Goal: Task Accomplishment & Management: Use online tool/utility

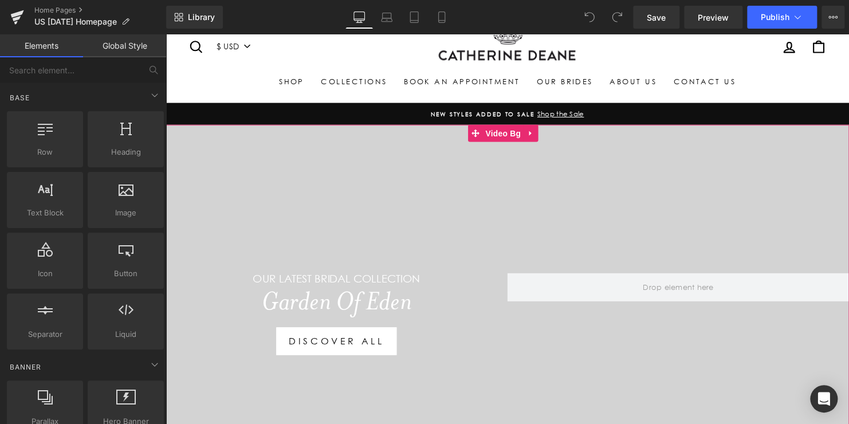
scroll to position [115, 0]
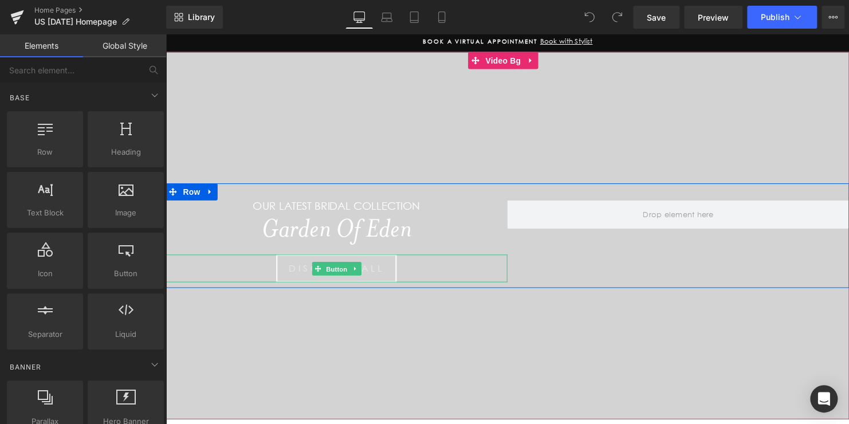
click at [327, 267] on span "Button" at bounding box center [339, 272] width 26 height 14
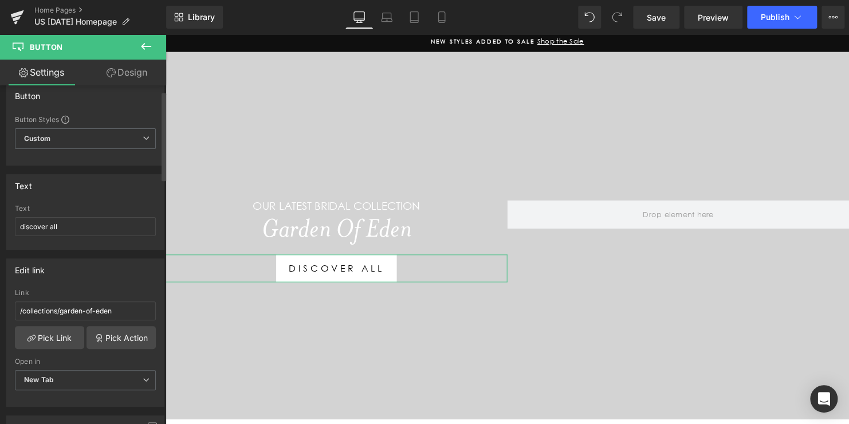
scroll to position [0, 0]
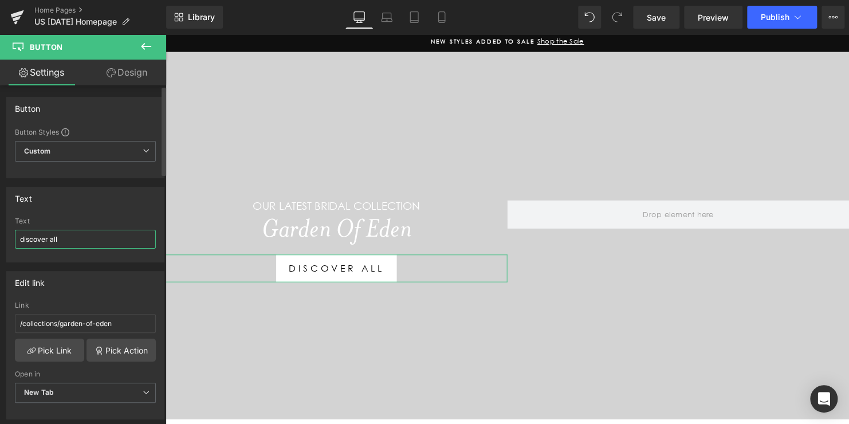
drag, startPoint x: 70, startPoint y: 242, endPoint x: 1, endPoint y: 242, distance: 69.4
click at [1, 242] on div "Text discover all Text discover all" at bounding box center [85, 220] width 171 height 84
paste input "Explore the Collection"
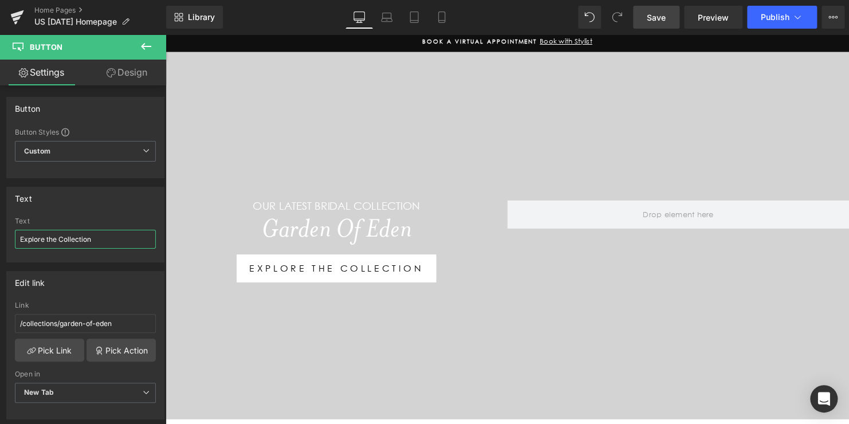
type input "Explore the Collection"
click at [656, 16] on span "Save" at bounding box center [656, 17] width 19 height 12
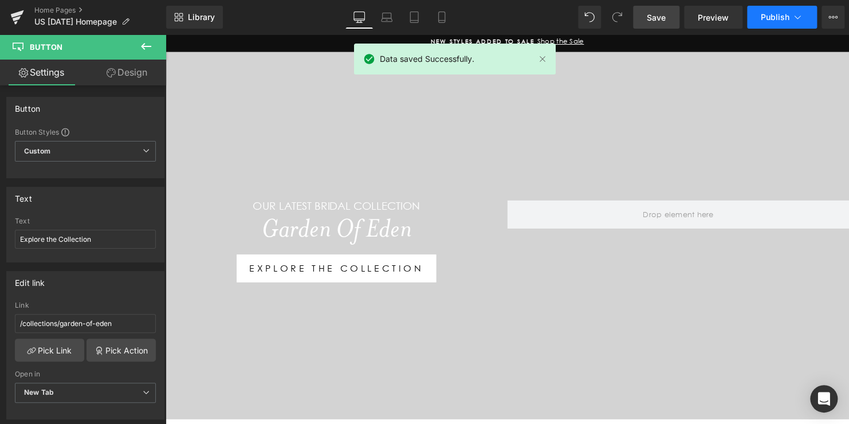
click at [767, 18] on span "Publish" at bounding box center [775, 17] width 29 height 9
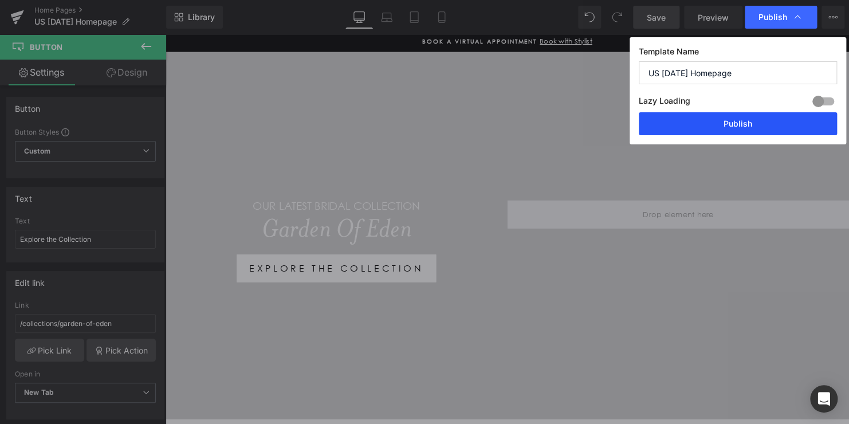
click at [736, 117] on button "Publish" at bounding box center [738, 123] width 198 height 23
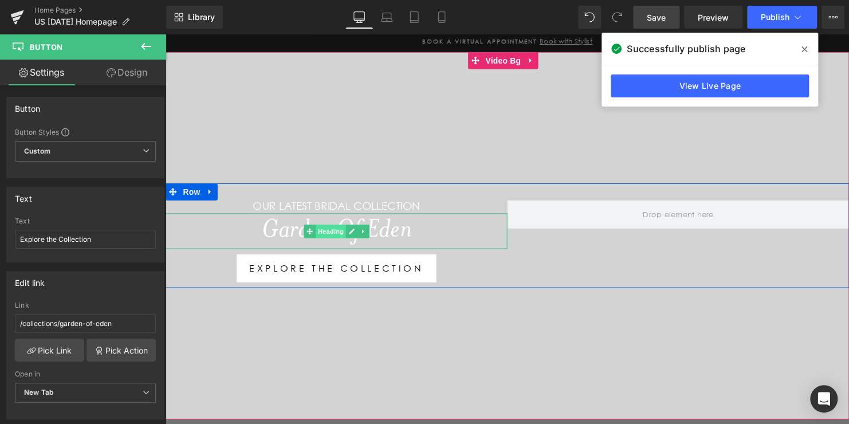
click at [333, 235] on span "Heading" at bounding box center [333, 234] width 31 height 14
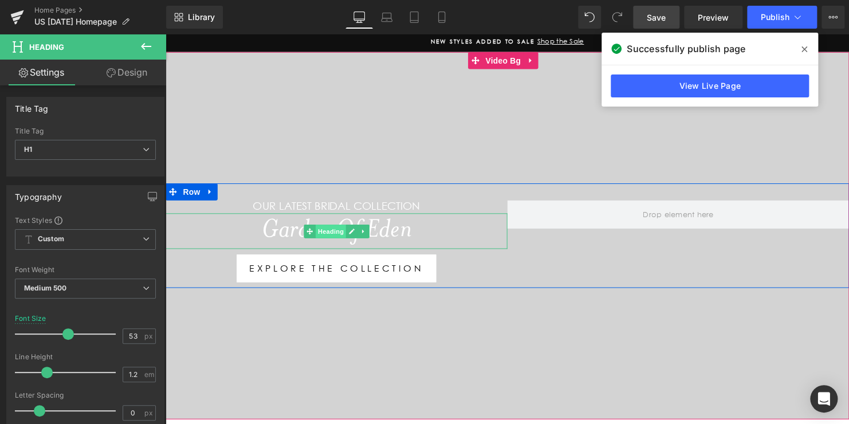
click at [332, 234] on span "Heading" at bounding box center [333, 234] width 31 height 14
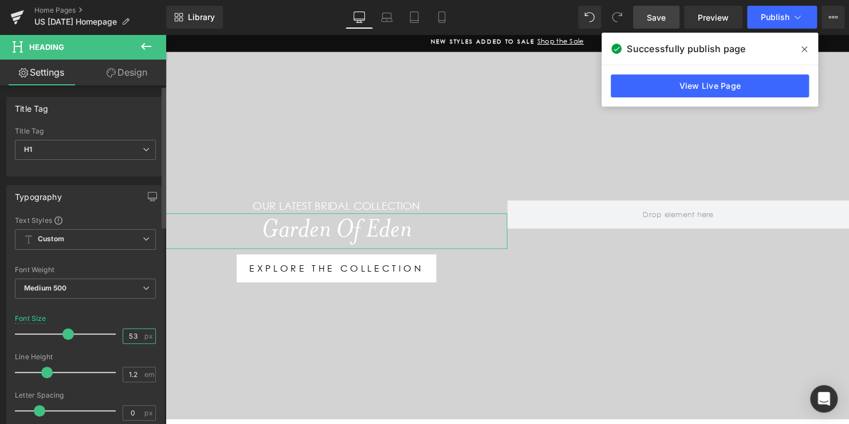
drag, startPoint x: 134, startPoint y: 336, endPoint x: 118, endPoint y: 330, distance: 17.0
click at [118, 330] on div "Font Size 53 px" at bounding box center [85, 334] width 141 height 38
type input "58"
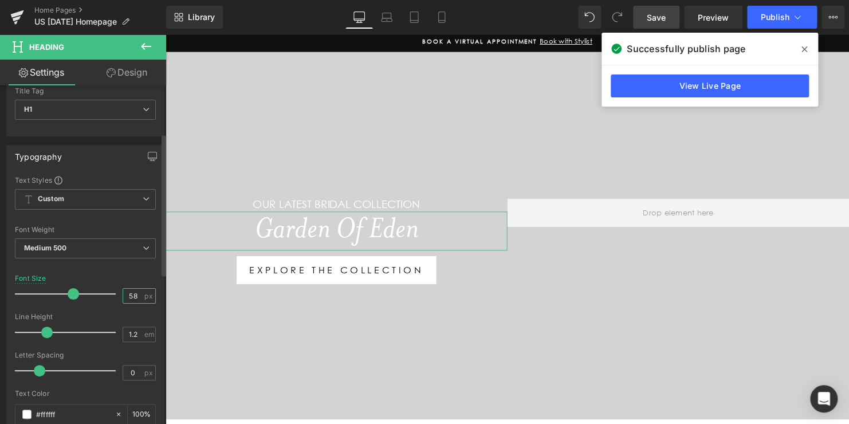
scroll to position [115, 0]
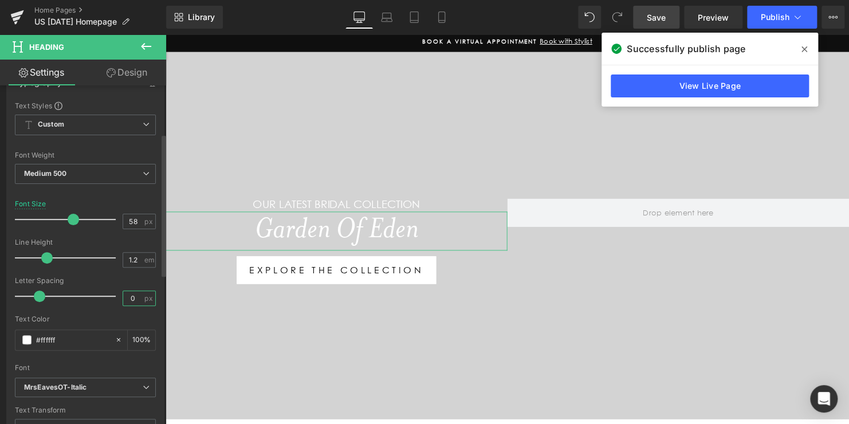
drag, startPoint x: 134, startPoint y: 291, endPoint x: 107, endPoint y: 287, distance: 26.7
click at [107, 287] on div "Letter Spacing 0 px" at bounding box center [85, 296] width 141 height 38
type input "0.6"
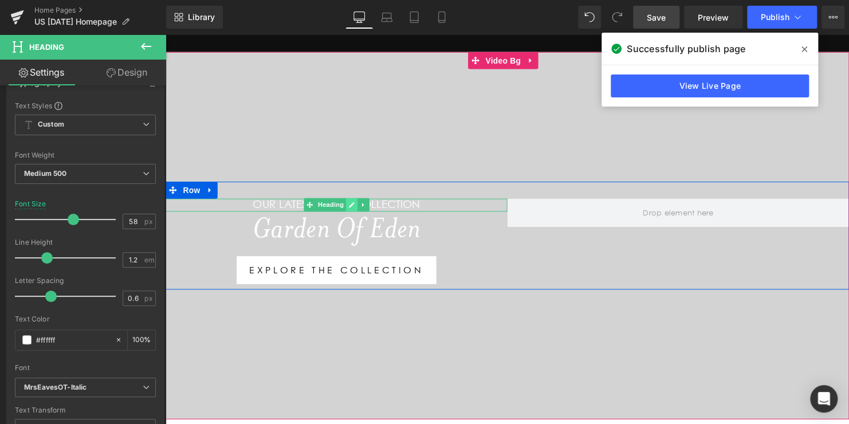
click at [349, 204] on link at bounding box center [355, 208] width 12 height 14
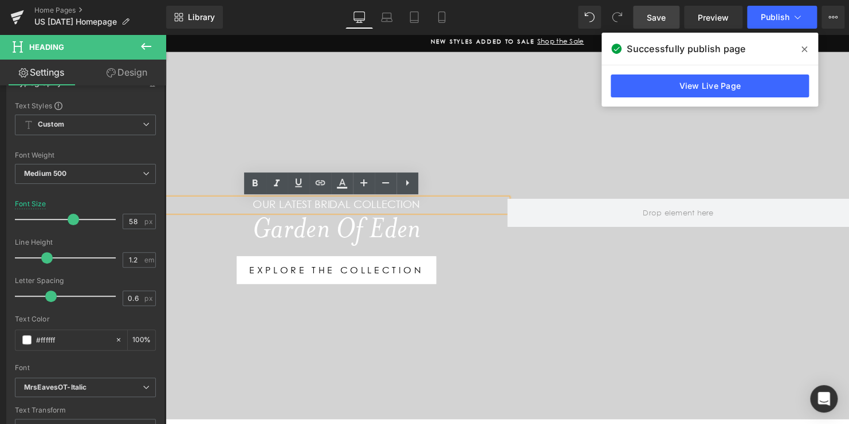
click at [333, 205] on h1 "Our LATEST BRIDAL COLLECTION" at bounding box center [339, 207] width 347 height 13
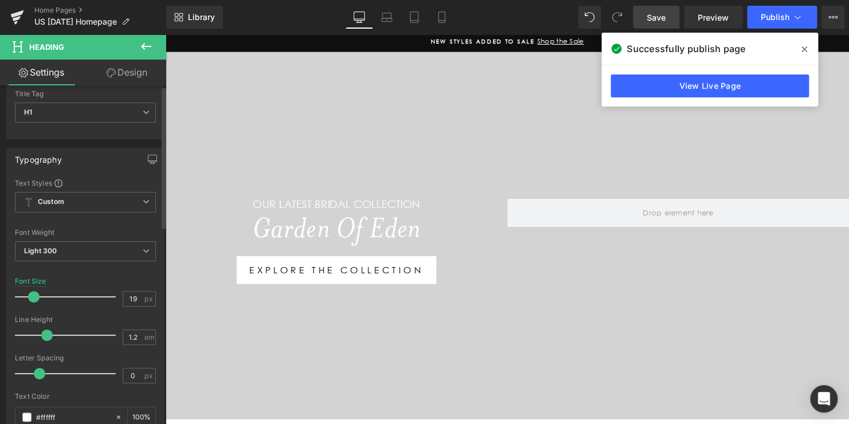
scroll to position [57, 0]
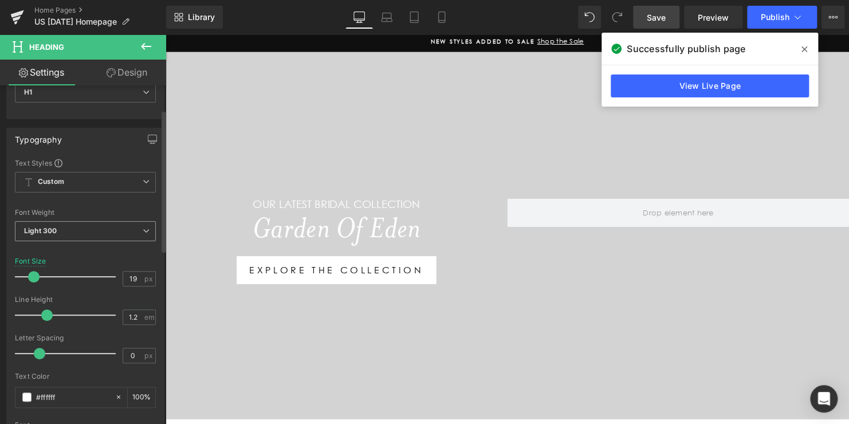
click at [66, 225] on span "Light 300" at bounding box center [85, 231] width 141 height 20
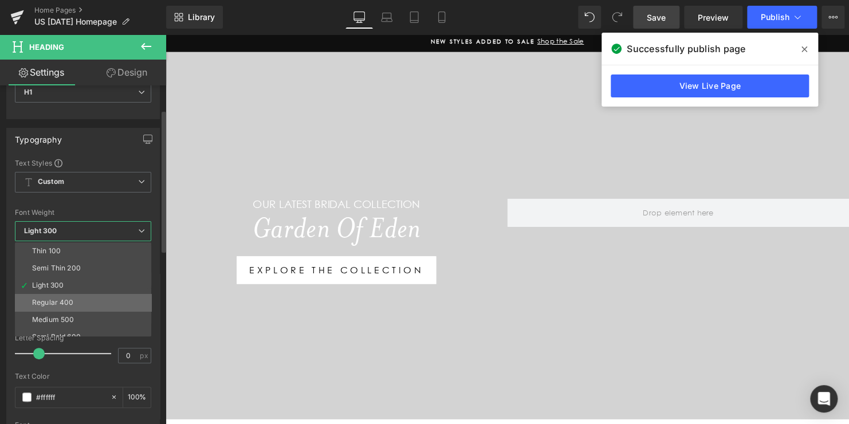
click at [51, 302] on div "Regular 400" at bounding box center [53, 303] width 42 height 8
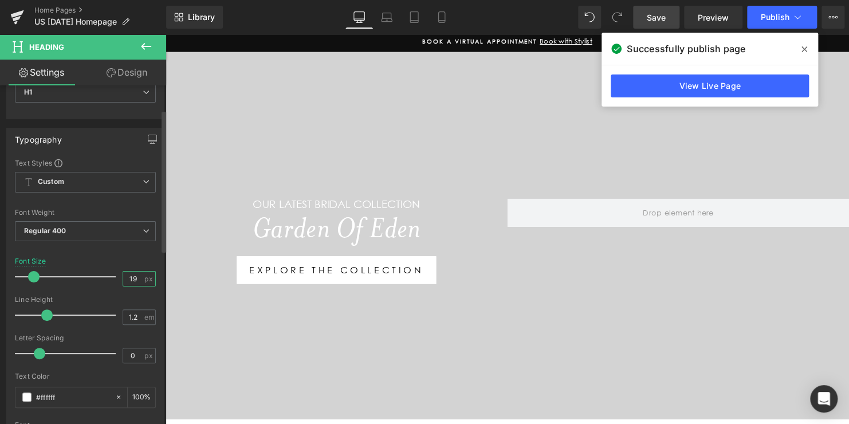
drag, startPoint x: 135, startPoint y: 277, endPoint x: 90, endPoint y: 271, distance: 45.2
click at [90, 271] on div "Font Size 19 px" at bounding box center [85, 276] width 141 height 38
type input "20"
click at [656, 17] on span "Save" at bounding box center [656, 17] width 19 height 12
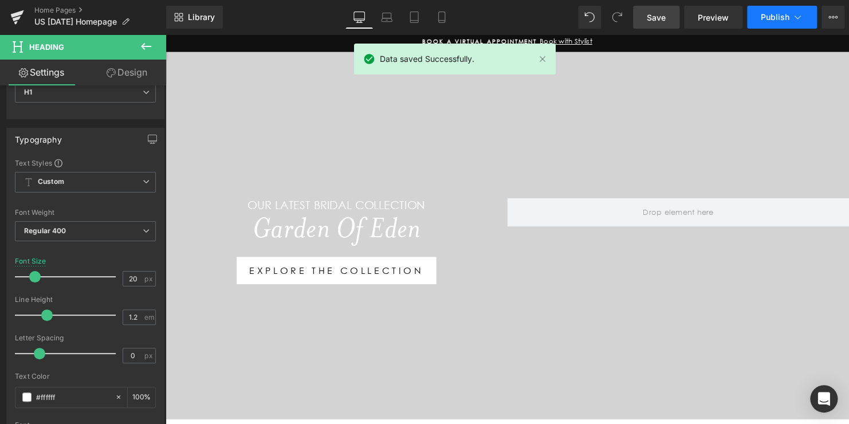
click at [770, 16] on span "Publish" at bounding box center [775, 17] width 29 height 9
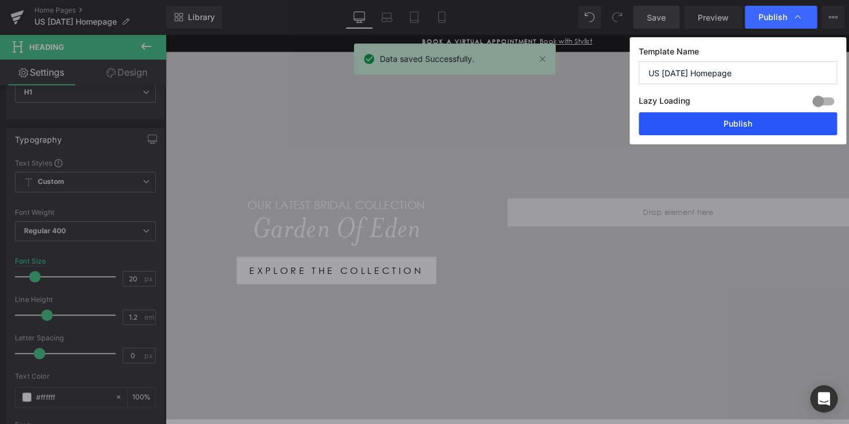
click at [742, 124] on button "Publish" at bounding box center [738, 123] width 198 height 23
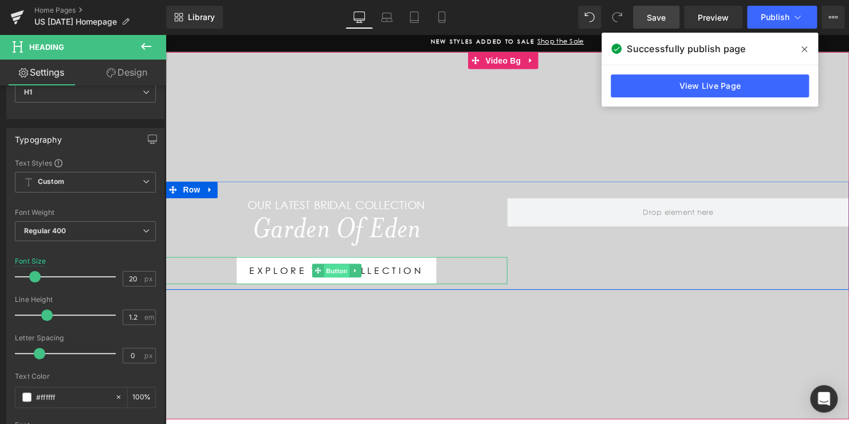
click at [331, 276] on span "Button" at bounding box center [339, 275] width 26 height 14
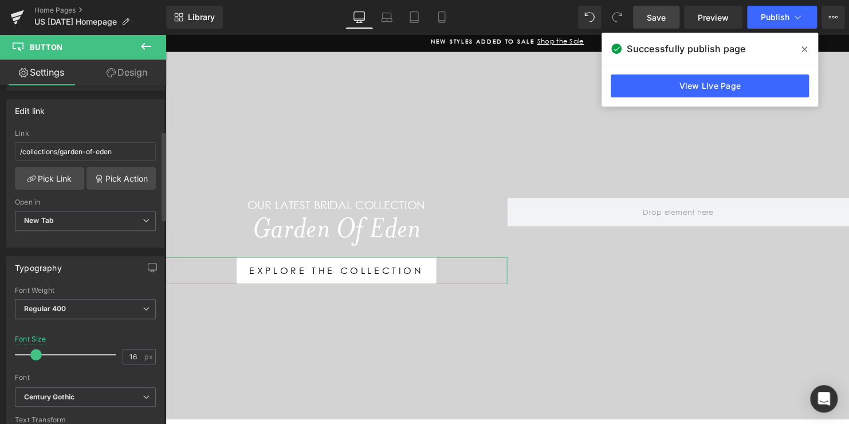
scroll to position [229, 0]
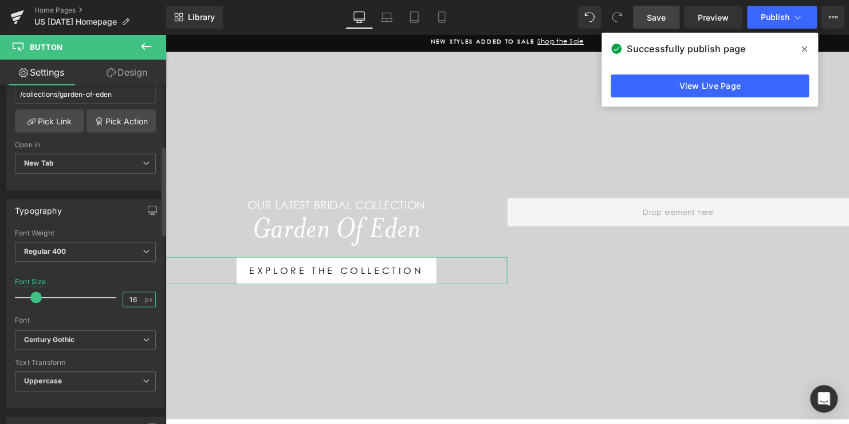
drag, startPoint x: 134, startPoint y: 296, endPoint x: 107, endPoint y: 291, distance: 28.0
click at [107, 291] on div "Font Size 16 px" at bounding box center [85, 297] width 141 height 38
type input "14"
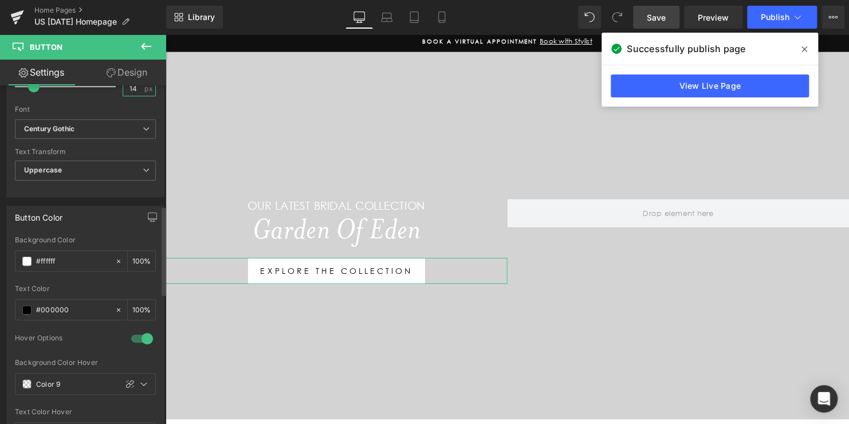
scroll to position [459, 0]
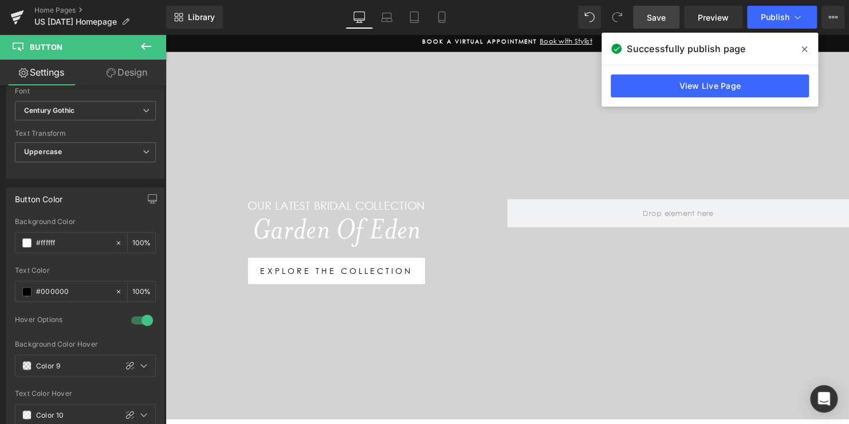
click at [660, 18] on span "Save" at bounding box center [656, 17] width 19 height 12
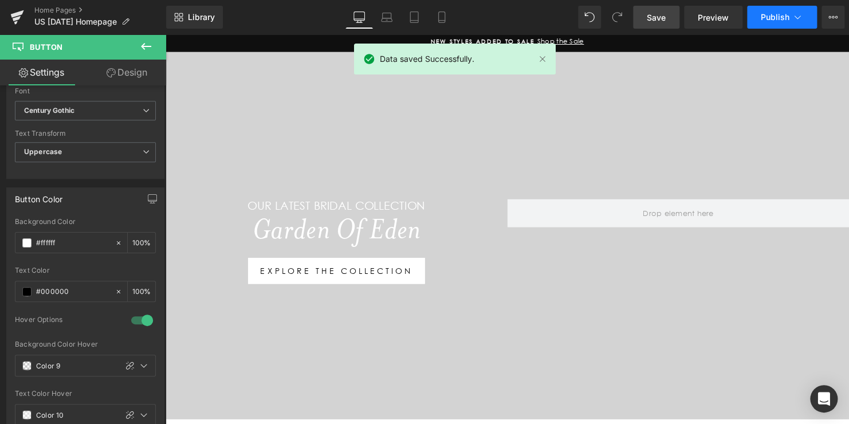
click at [766, 18] on span "Publish" at bounding box center [775, 17] width 29 height 9
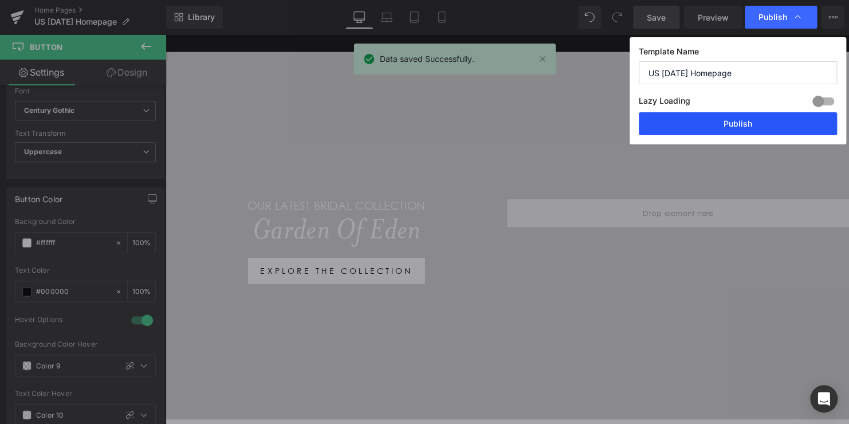
click at [742, 118] on button "Publish" at bounding box center [738, 123] width 198 height 23
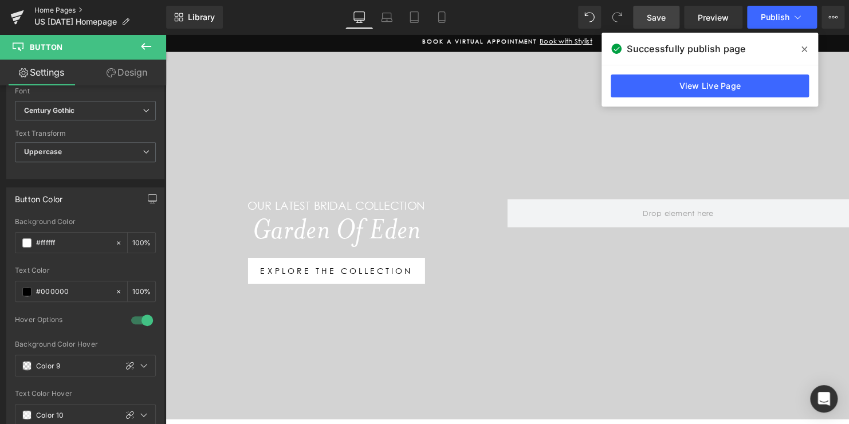
click at [47, 9] on link "Home Pages" at bounding box center [100, 10] width 132 height 9
